Goal: Task Accomplishment & Management: Manage account settings

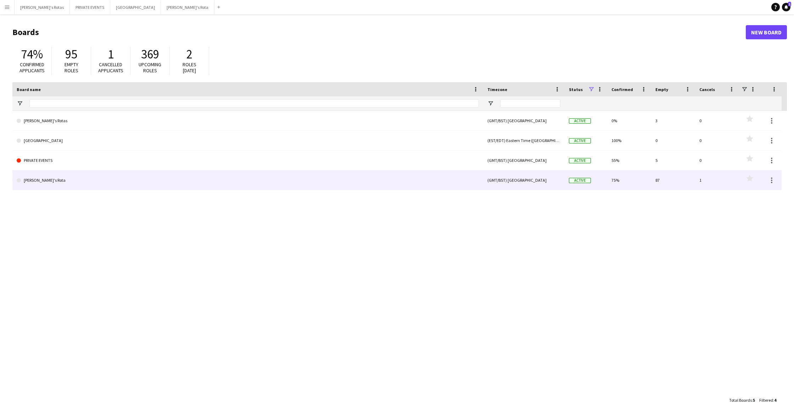
click at [44, 182] on link "[PERSON_NAME]'s Rota" at bounding box center [248, 180] width 462 height 20
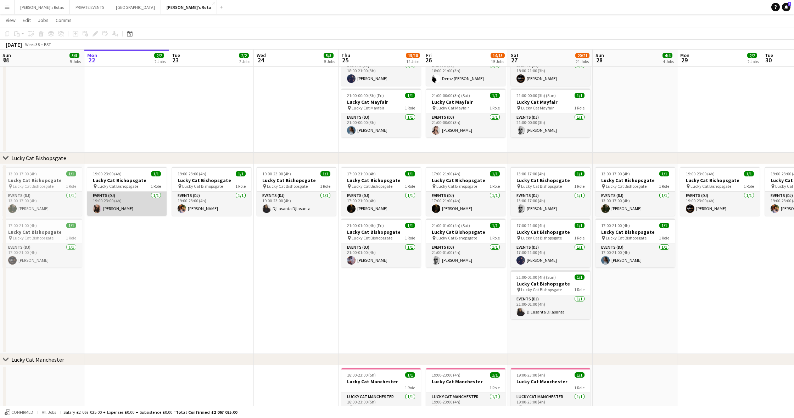
scroll to position [399, 0]
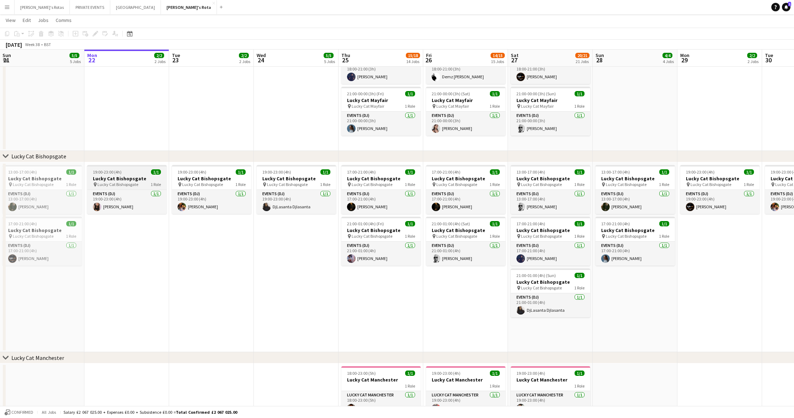
click at [124, 178] on h3 "Lucky Cat Bishopsgate" at bounding box center [126, 178] width 79 height 6
click at [96, 33] on icon at bounding box center [95, 34] width 4 height 4
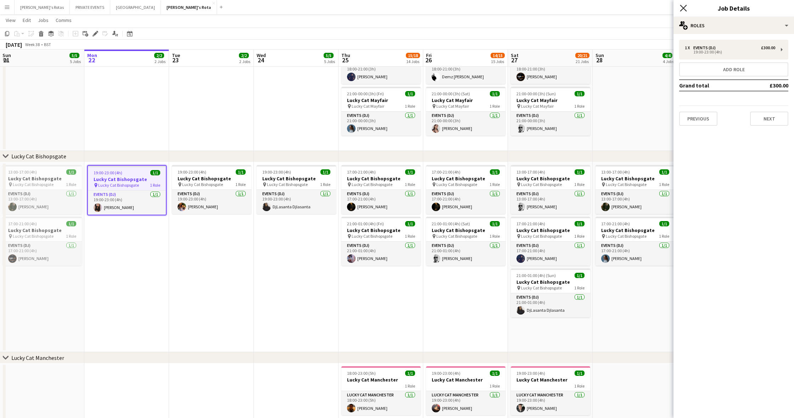
click at [684, 9] on icon "Close pop-in" at bounding box center [683, 8] width 7 height 7
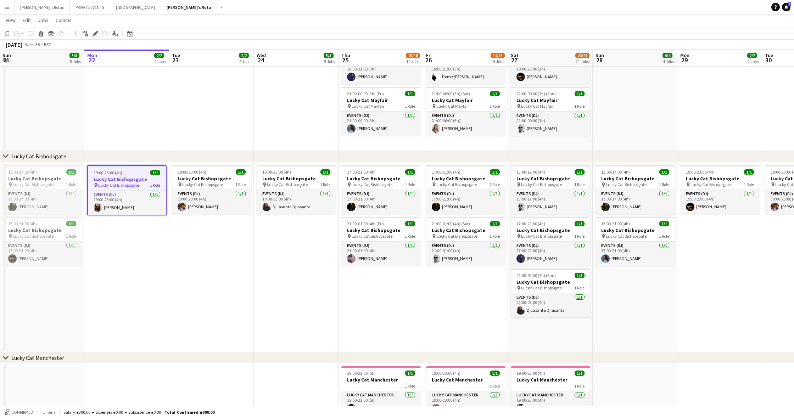
click at [6, 7] on app-icon "Menu" at bounding box center [7, 7] width 6 height 6
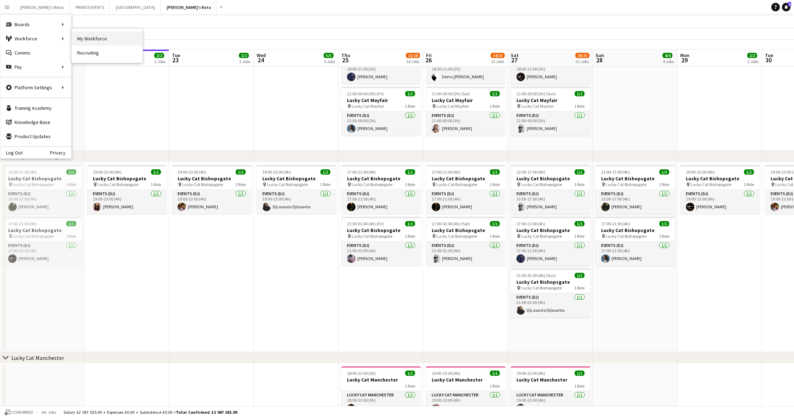
click at [94, 39] on link "My Workforce" at bounding box center [107, 39] width 71 height 14
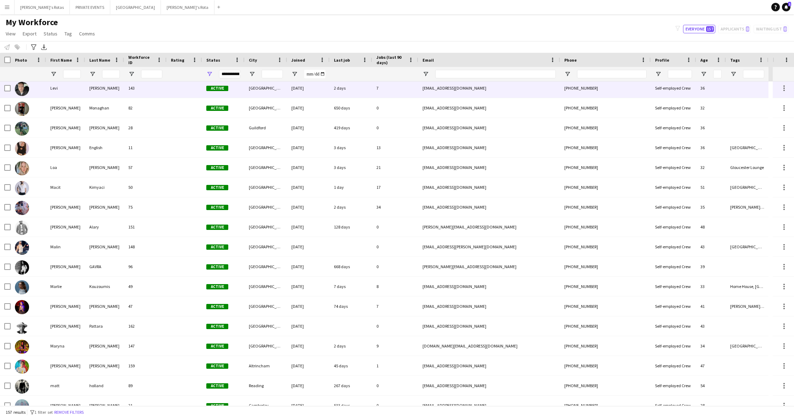
scroll to position [1692, 0]
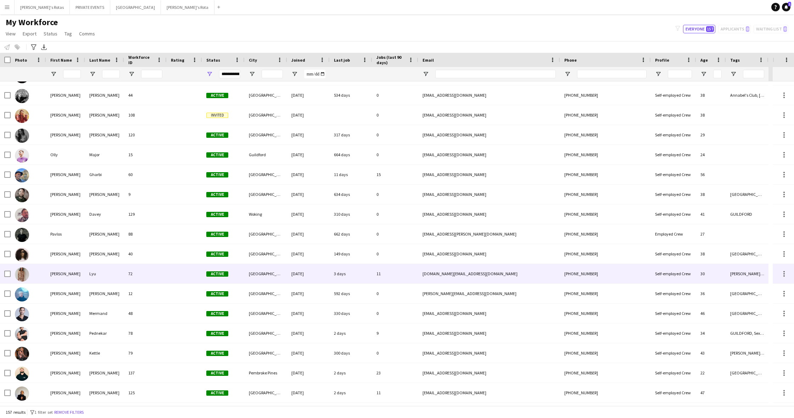
click at [72, 273] on div "[PERSON_NAME]" at bounding box center [65, 273] width 39 height 19
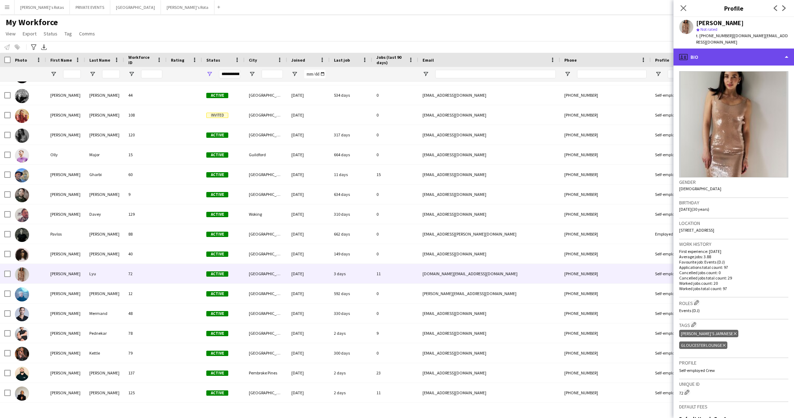
click at [687, 54] on icon at bounding box center [683, 57] width 9 height 6
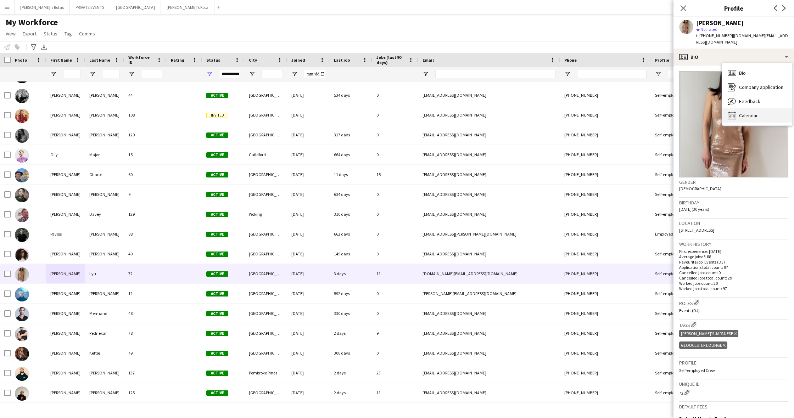
click at [751, 112] on span "Calendar" at bounding box center [748, 115] width 19 height 6
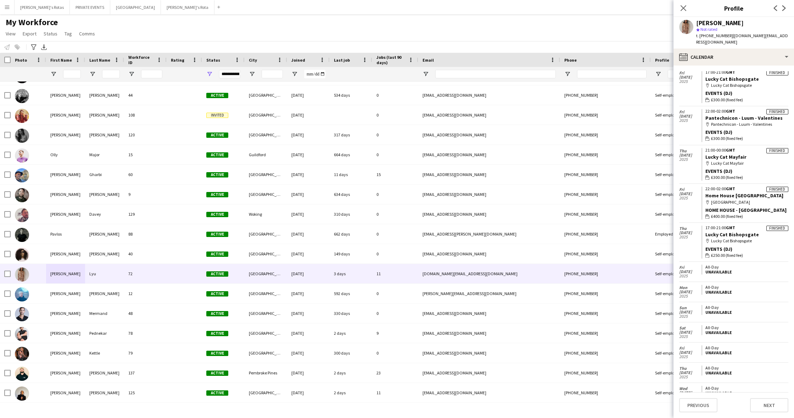
scroll to position [1077, 0]
click at [161, 6] on button "[PERSON_NAME]'s Rota Close" at bounding box center [188, 7] width 54 height 14
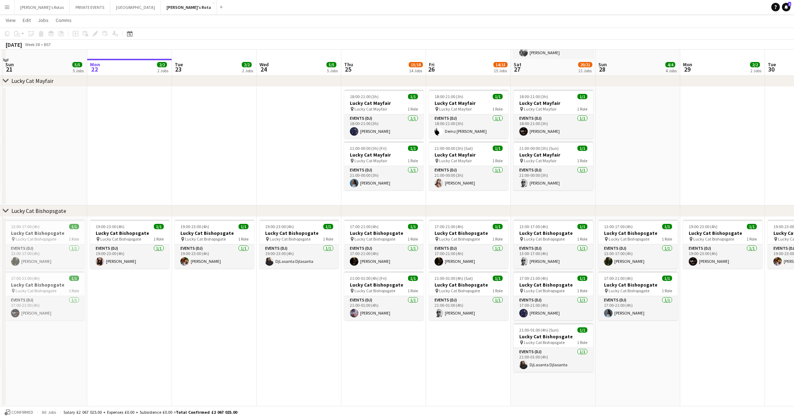
scroll to position [324, 0]
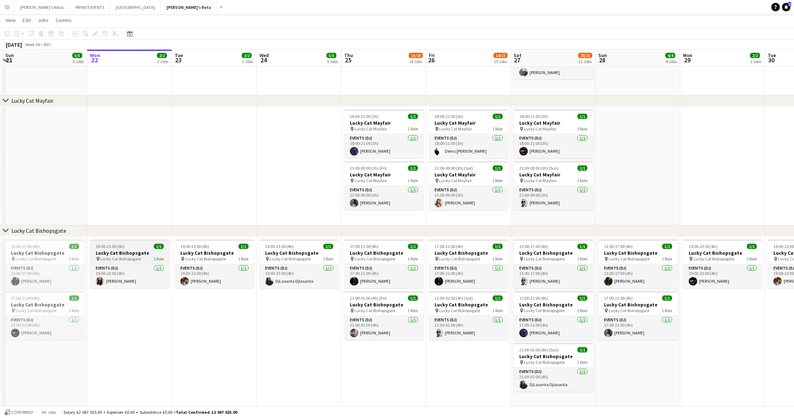
click at [123, 255] on h3 "Lucky Cat Bishopsgate" at bounding box center [129, 253] width 79 height 6
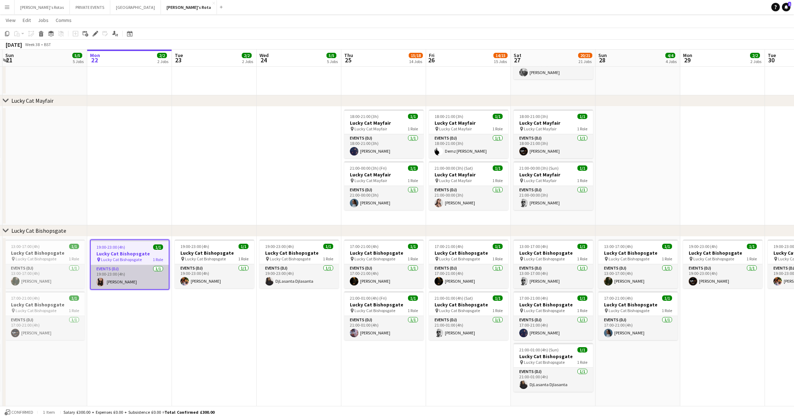
click at [122, 284] on app-card-role "Events (DJ) [DATE] 19:00-23:00 (4h) [PERSON_NAME]" at bounding box center [130, 277] width 78 height 24
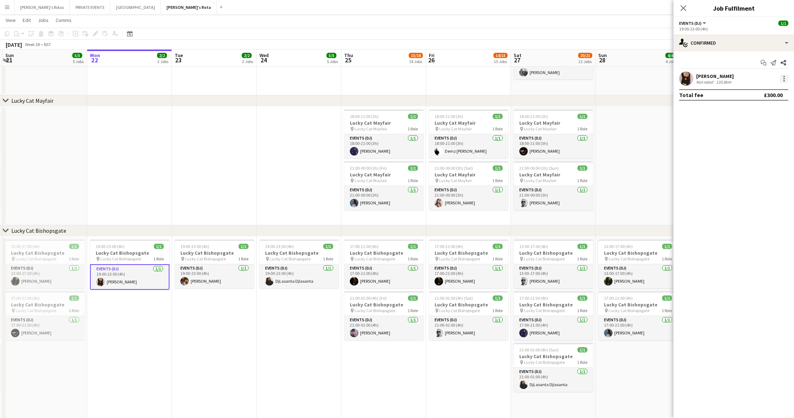
click at [785, 78] on div at bounding box center [784, 78] width 9 height 9
click at [756, 157] on span "Remove" at bounding box center [749, 160] width 21 height 6
click at [132, 255] on div "19:00-23:00 (4h) 0/1" at bounding box center [129, 252] width 79 height 5
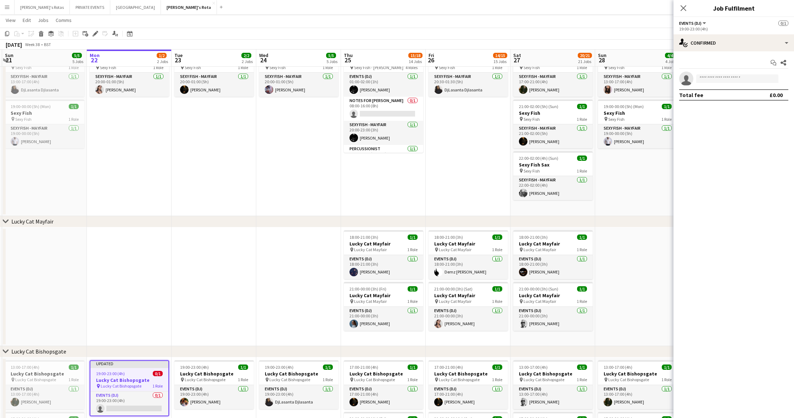
scroll to position [203, 0]
click at [686, 7] on icon "Close pop-in" at bounding box center [683, 8] width 7 height 7
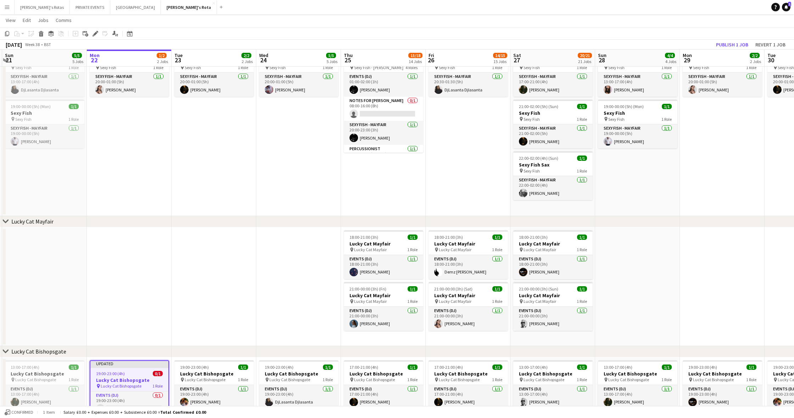
click at [728, 43] on button "Publish 1 job" at bounding box center [732, 44] width 38 height 9
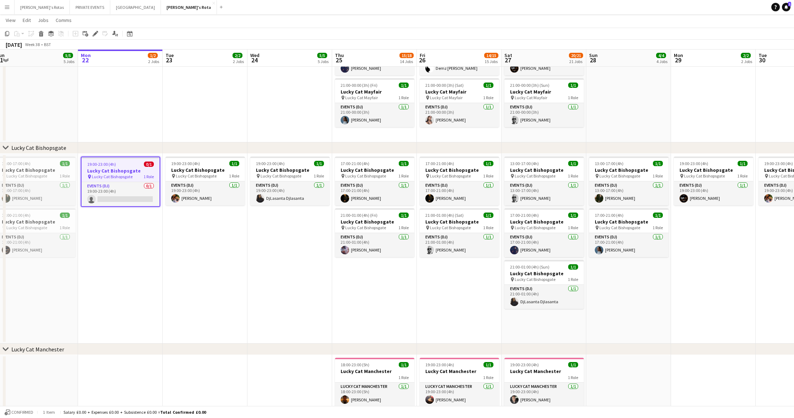
scroll to position [0, 177]
click at [231, 328] on app-date-cell "19:00-23:00 (4h) 1/1 Lucky Cat Bishopsgate pin Lucky Cat Bishopsgate 1 Role Eve…" at bounding box center [204, 249] width 85 height 190
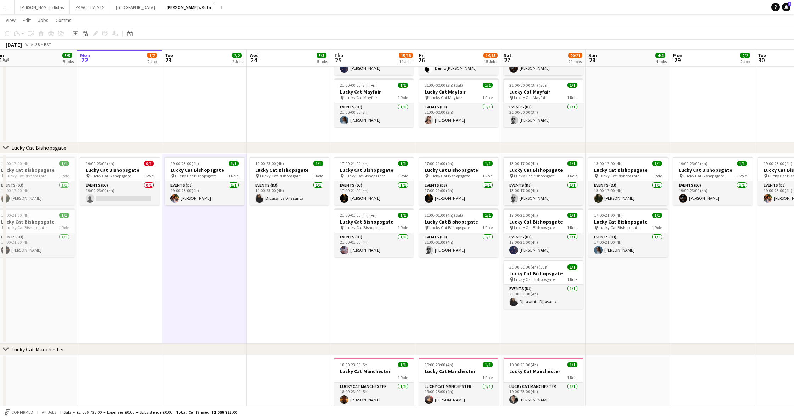
click at [155, 307] on app-date-cell "19:00-23:00 (4h) 0/1 Lucky Cat Bishopsgate pin Lucky Cat Bishopsgate 1 Role Eve…" at bounding box center [119, 249] width 85 height 190
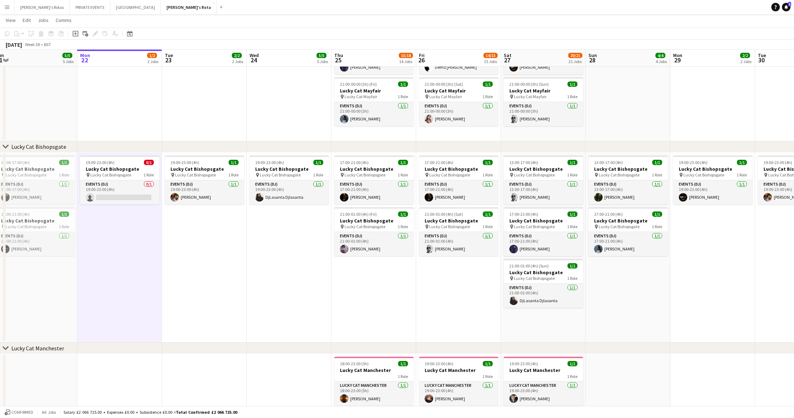
scroll to position [406, 0]
